Goal: Navigation & Orientation: Find specific page/section

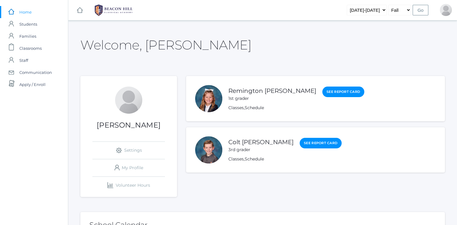
click at [236, 141] on link "Colt [PERSON_NAME]" at bounding box center [260, 142] width 65 height 7
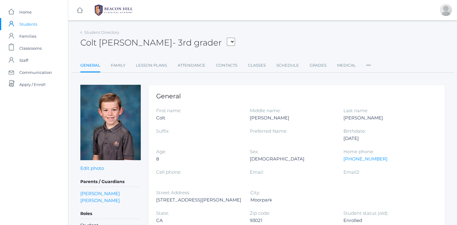
click at [33, 50] on span "Classrooms" at bounding box center [30, 48] width 22 height 12
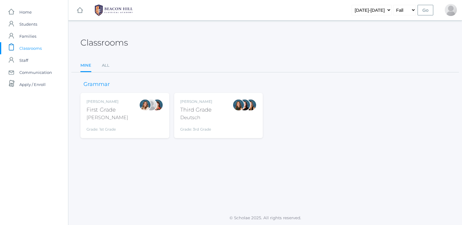
click at [180, 109] on div "Third Grade" at bounding box center [196, 110] width 32 height 8
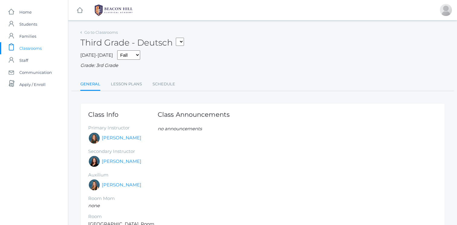
click at [29, 11] on span "Home" at bounding box center [25, 12] width 12 height 12
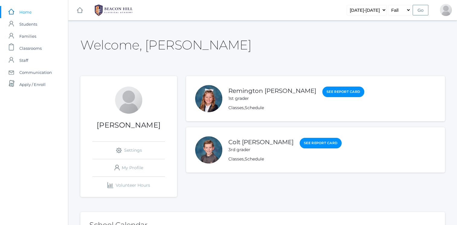
click at [29, 27] on span "Students" at bounding box center [28, 24] width 18 height 12
